Goal: Information Seeking & Learning: Learn about a topic

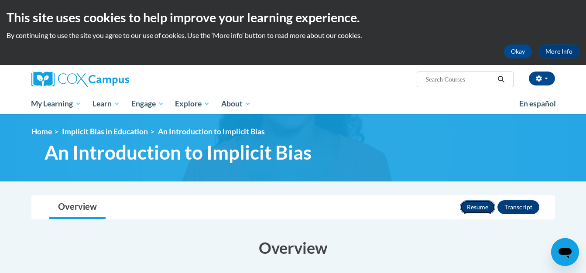
click at [486, 206] on button "Resume" at bounding box center [477, 207] width 35 height 14
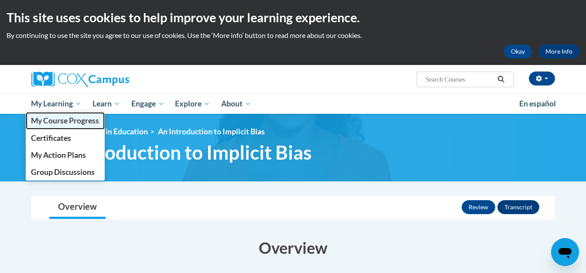
click at [66, 118] on span "My Course Progress" at bounding box center [65, 120] width 68 height 9
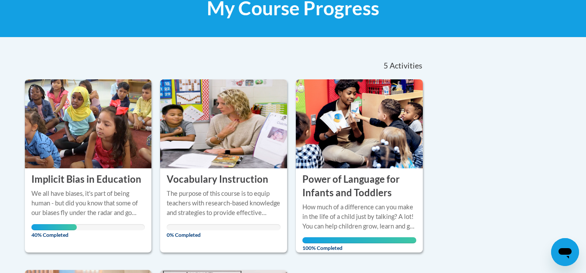
scroll to position [171, 0]
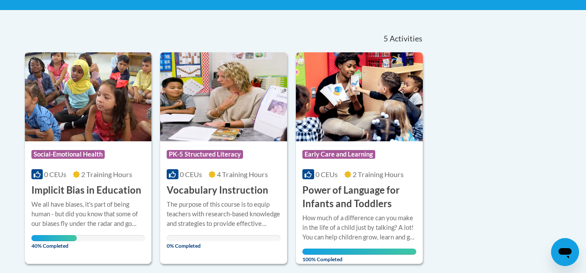
click at [117, 233] on div "We all have biases, it's part of being human - but did you know that some of ou…" at bounding box center [88, 220] width 114 height 41
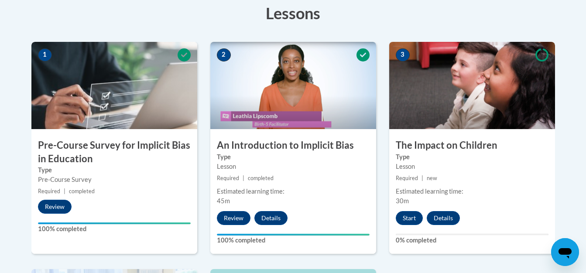
scroll to position [257, 0]
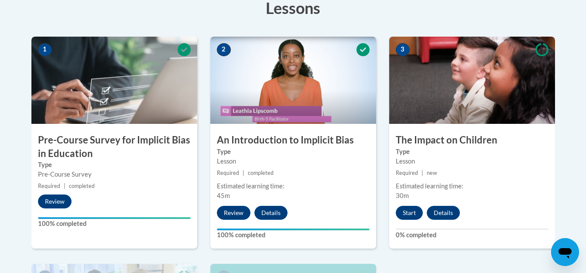
click at [343, 163] on div "Lesson" at bounding box center [293, 162] width 153 height 10
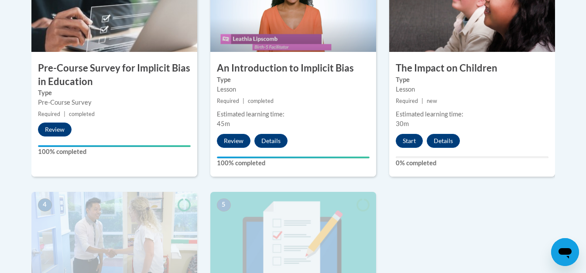
scroll to position [305, 0]
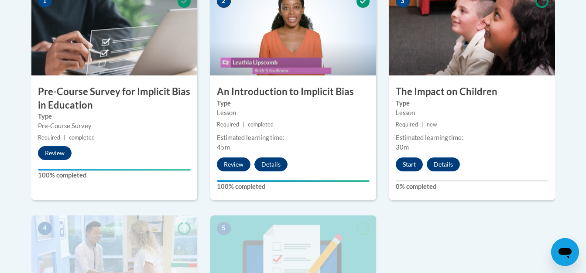
click at [48, 176] on label "100% completed" at bounding box center [114, 176] width 153 height 10
click at [414, 160] on button "Start" at bounding box center [409, 165] width 27 height 14
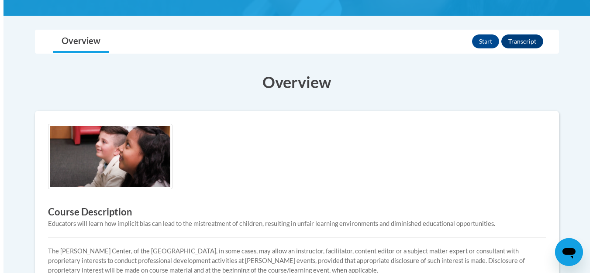
scroll to position [172, 0]
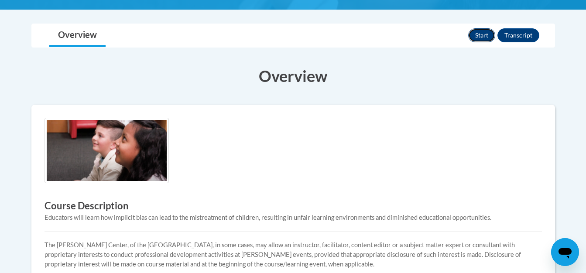
click at [481, 35] on button "Start" at bounding box center [481, 35] width 27 height 14
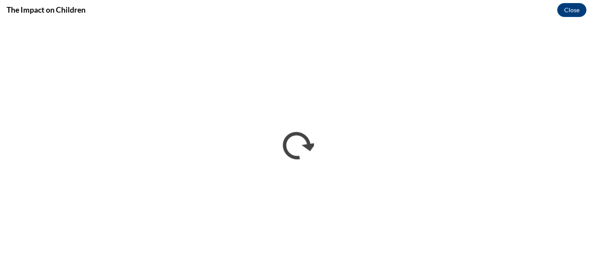
scroll to position [0, 0]
